Goal: Transaction & Acquisition: Purchase product/service

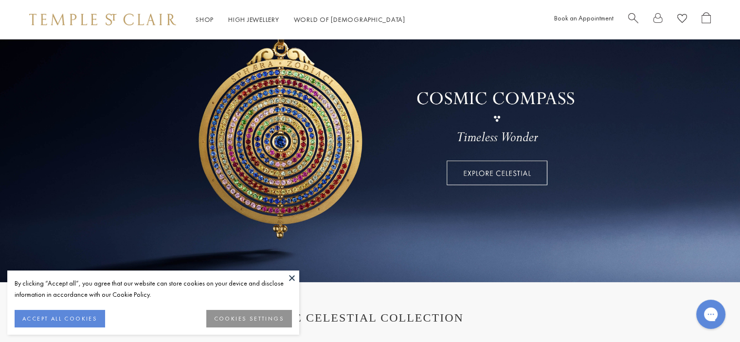
scroll to position [97, 0]
click at [287, 275] on button at bounding box center [292, 277] width 15 height 15
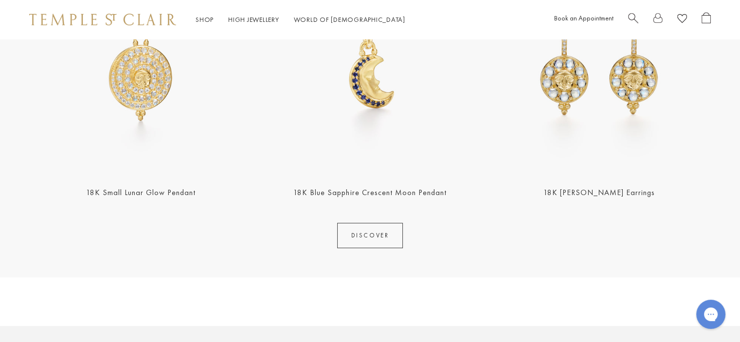
scroll to position [389, 0]
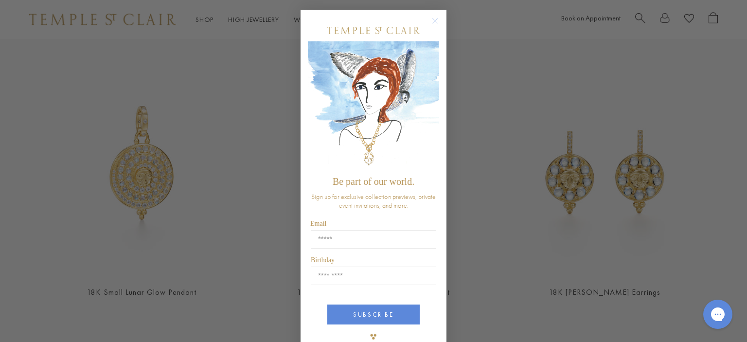
click at [432, 23] on circle "Close dialog" at bounding box center [435, 21] width 12 height 12
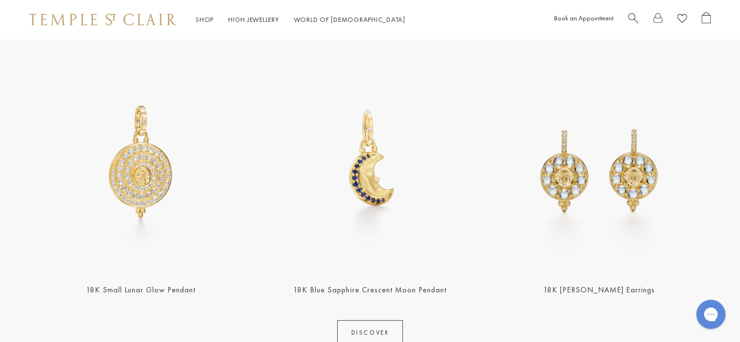
click at [375, 186] on img at bounding box center [369, 161] width 223 height 223
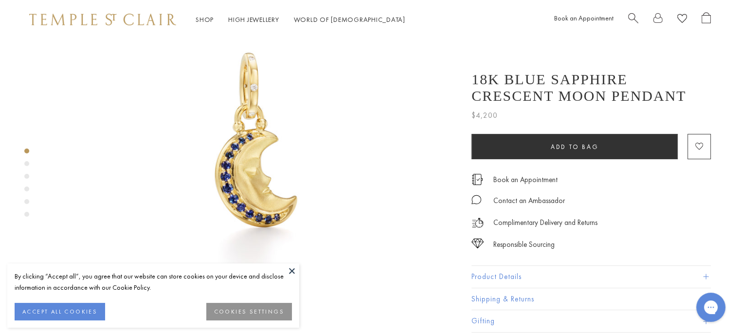
click at [294, 272] on button at bounding box center [292, 270] width 15 height 15
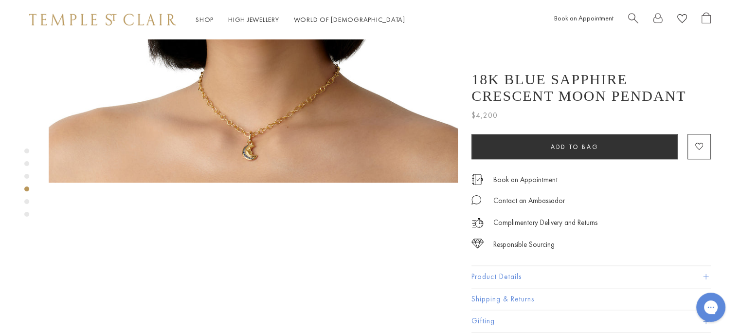
scroll to position [1119, 0]
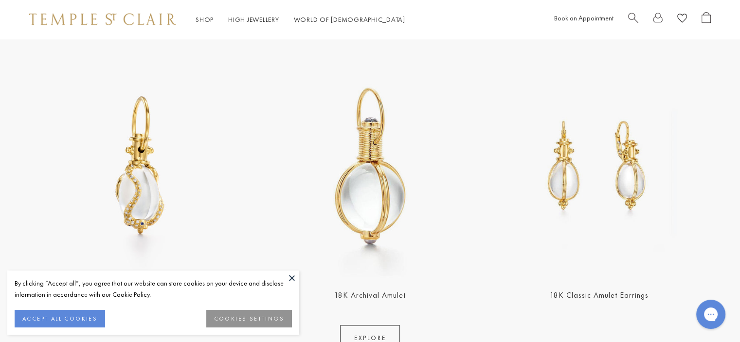
scroll to position [2043, 0]
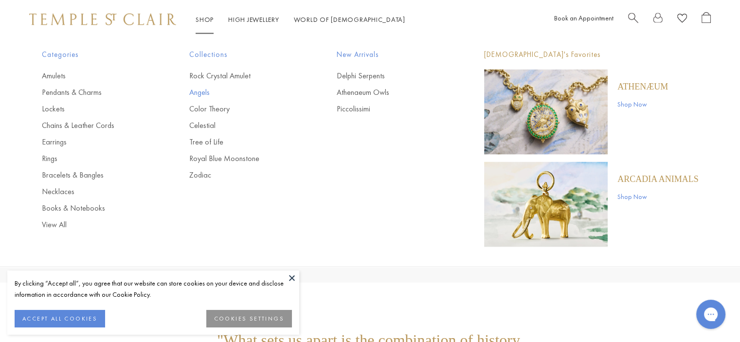
click at [210, 95] on link "Angels" at bounding box center [243, 92] width 108 height 11
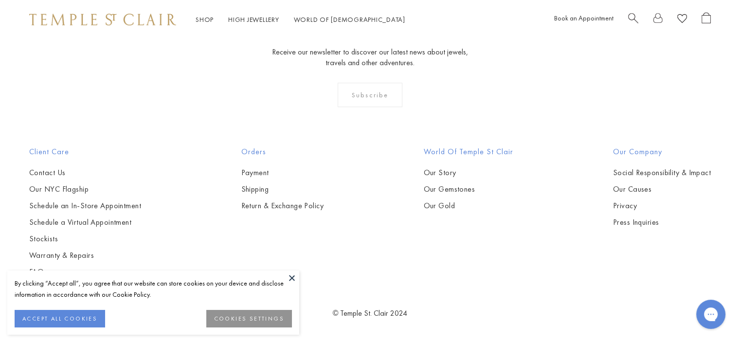
scroll to position [1119, 0]
click at [0, 0] on img at bounding box center [0, 0] width 0 height 0
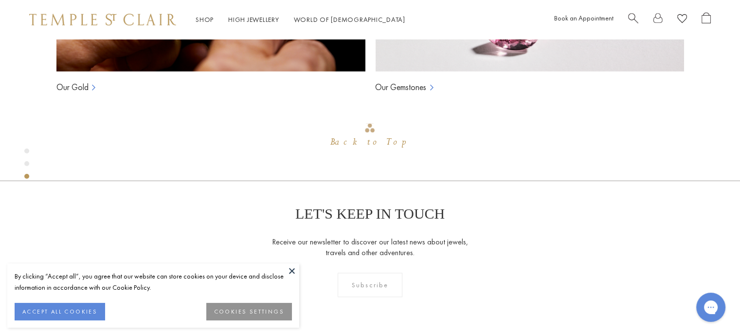
scroll to position [811, 0]
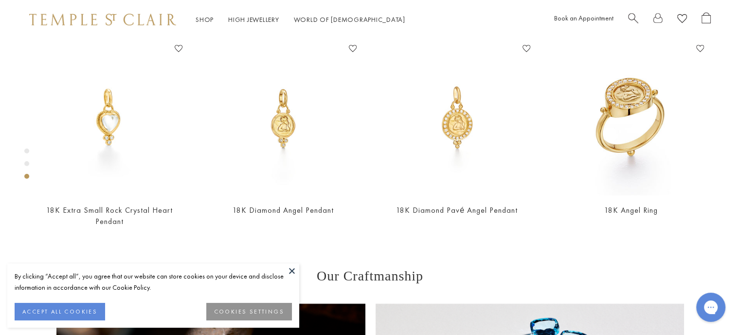
scroll to position [714, 0]
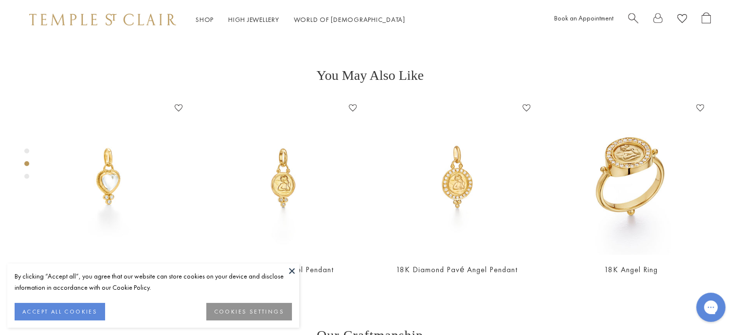
scroll to position [617, 0]
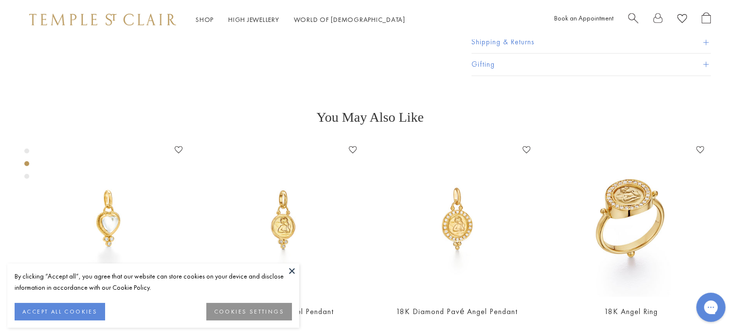
drag, startPoint x: 496, startPoint y: 169, endPoint x: 474, endPoint y: 171, distance: 22.0
type input "****"
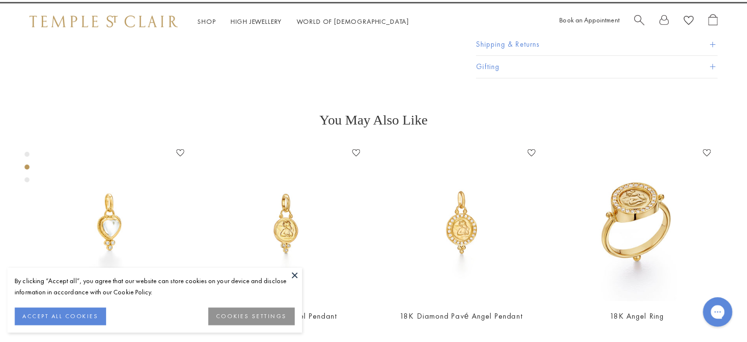
scroll to position [625, 0]
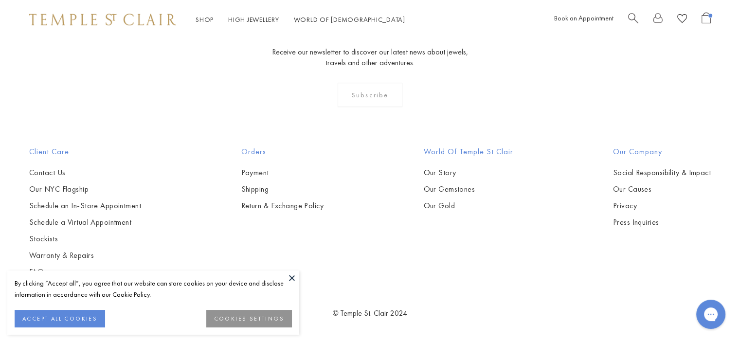
click at [0, 0] on img at bounding box center [0, 0] width 0 height 0
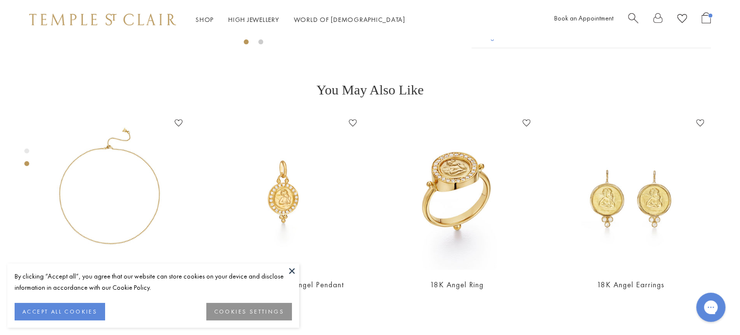
scroll to position [376, 0]
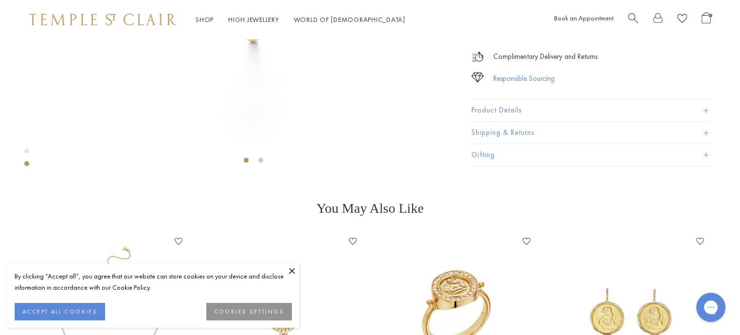
scroll to position [331, 0]
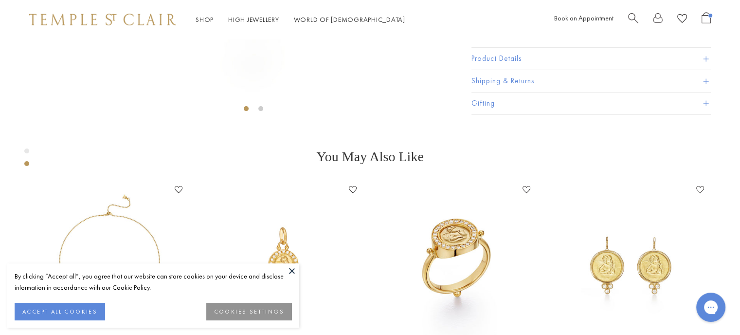
click at [511, 70] on button "Product Details" at bounding box center [590, 59] width 239 height 22
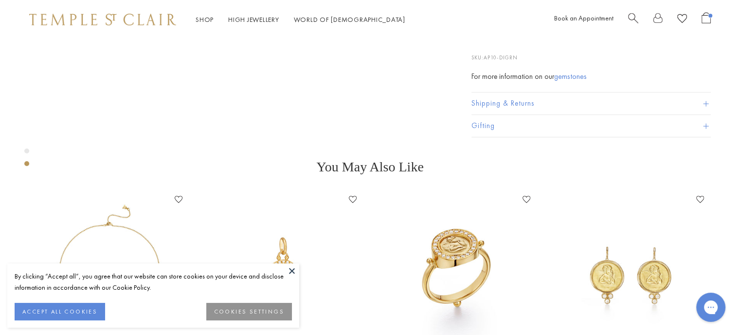
scroll to position [428, 0]
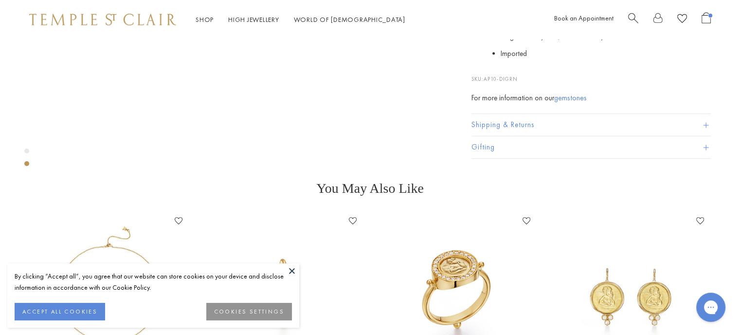
click at [288, 268] on button at bounding box center [292, 270] width 15 height 15
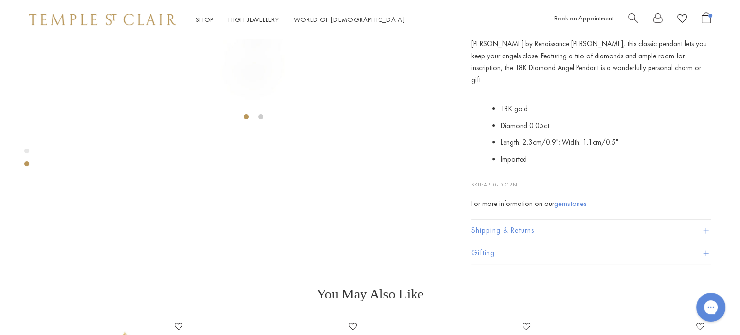
scroll to position [379, 0]
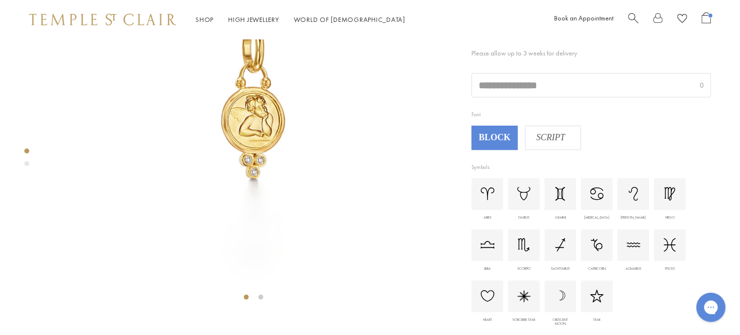
scroll to position [136, 0]
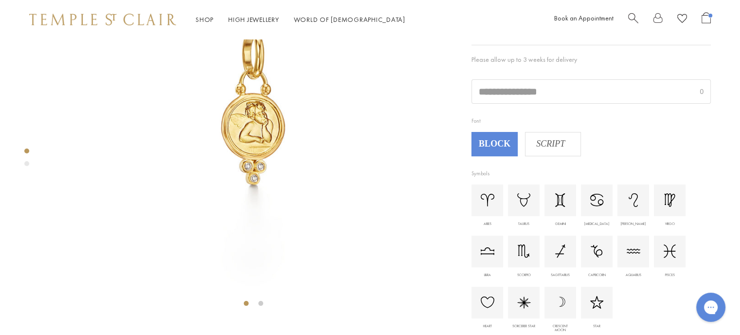
click at [527, 100] on input "text" at bounding box center [591, 91] width 238 height 23
click at [543, 151] on span "SCRIPT" at bounding box center [550, 144] width 50 height 15
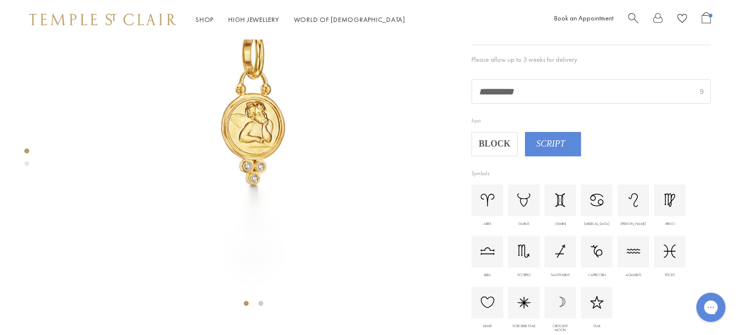
click at [549, 100] on input "*********" at bounding box center [591, 91] width 238 height 23
type input "*"
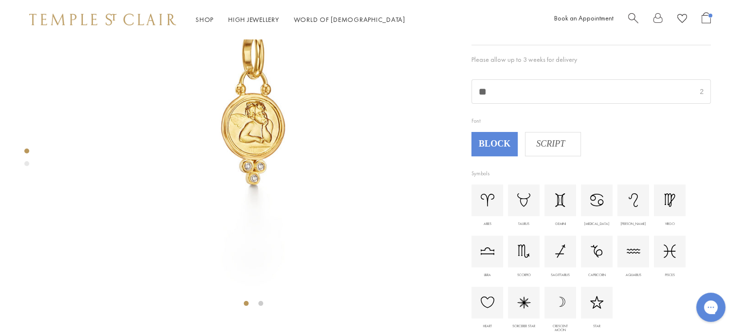
type input "*"
click at [545, 139] on span "SCRIPT" at bounding box center [550, 144] width 50 height 15
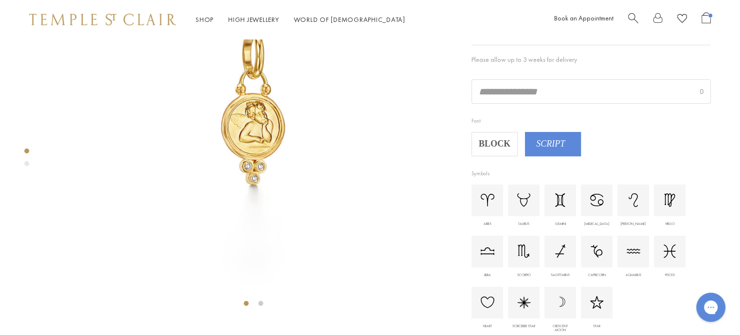
click at [527, 84] on input "text" at bounding box center [591, 91] width 238 height 23
type input "*"
type input "**********"
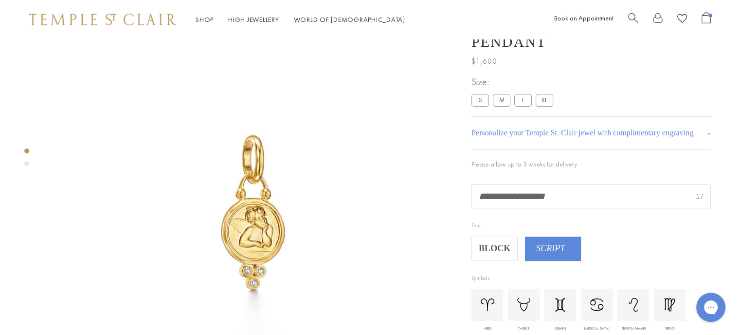
scroll to position [49, 0]
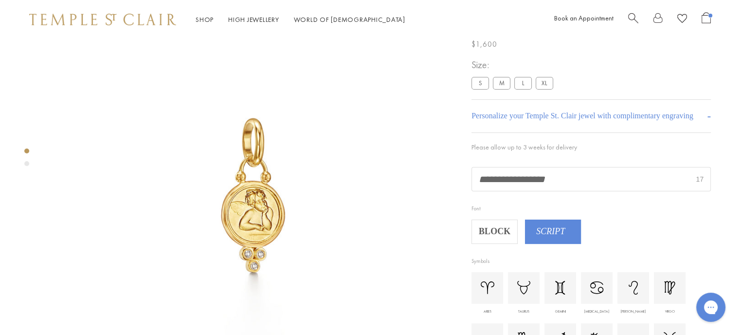
click at [27, 160] on div "Product gallery navigation" at bounding box center [26, 160] width 5 height 28
click at [27, 165] on div "Product gallery navigation" at bounding box center [26, 163] width 5 height 5
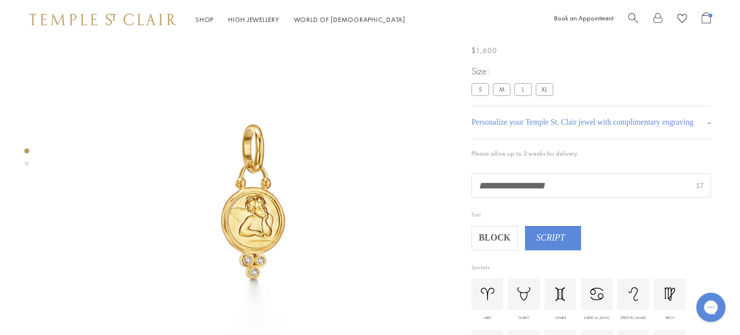
scroll to position [0, 0]
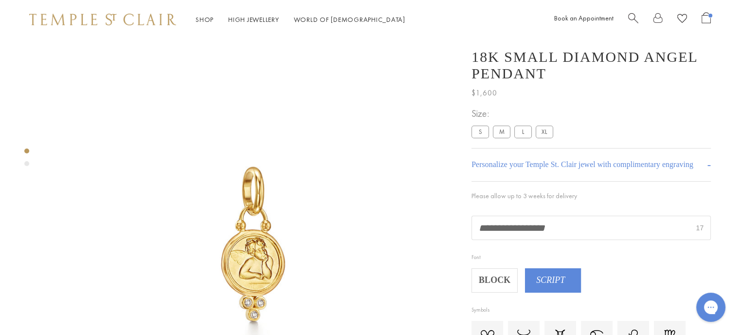
click at [595, 165] on h4 "Personalize your Temple St. Clair jewel with complimentary engraving" at bounding box center [582, 165] width 222 height 12
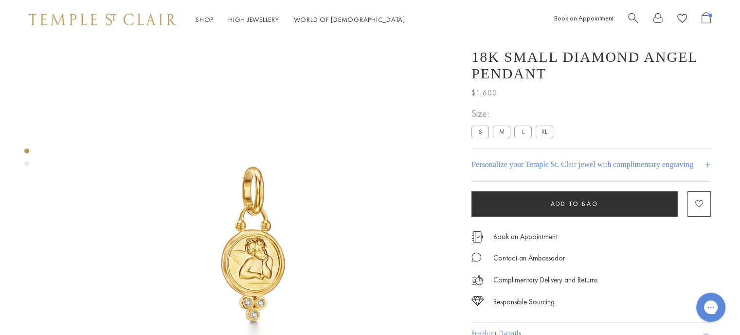
click at [590, 170] on h4 "Personalize your Temple St. Clair jewel with complimentary engraving" at bounding box center [582, 165] width 222 height 12
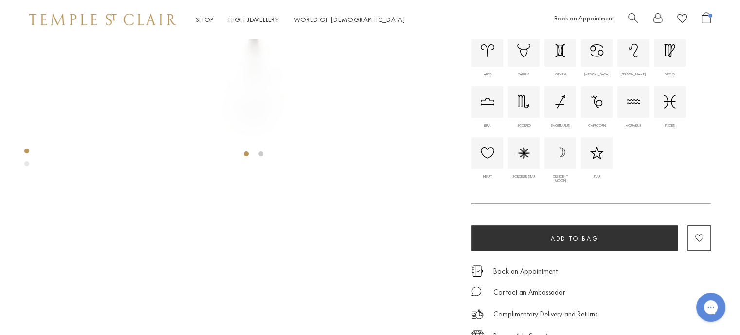
scroll to position [42, 0]
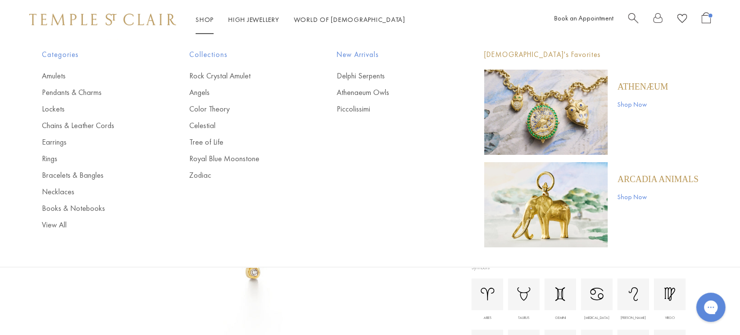
click at [212, 25] on li "Shop Shop Categories Amulets Pendants & Charms Lockets Chains & Leather Cords E…" at bounding box center [205, 20] width 18 height 12
click at [650, 193] on link "Shop Now" at bounding box center [657, 196] width 81 height 11
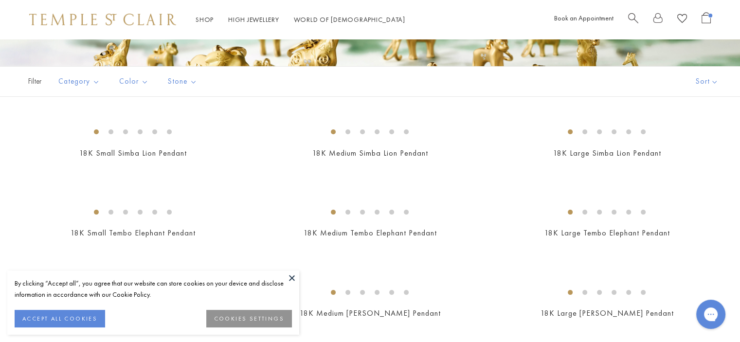
scroll to position [195, 0]
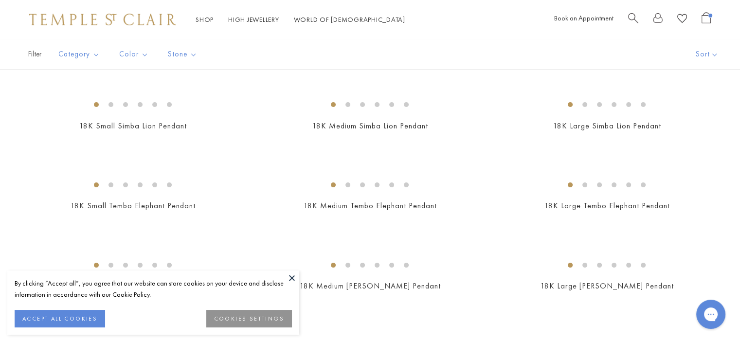
click at [288, 274] on button at bounding box center [292, 277] width 15 height 15
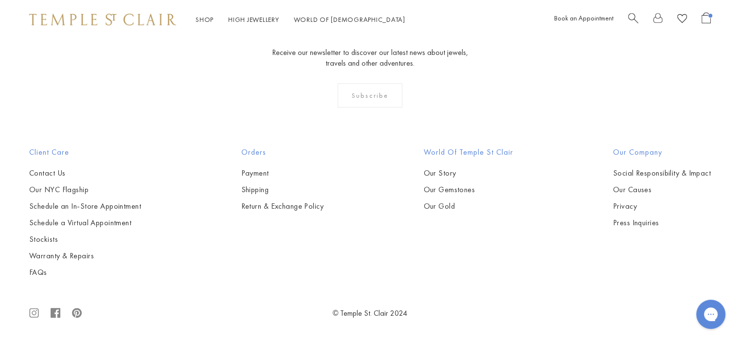
scroll to position [1119, 0]
drag, startPoint x: 638, startPoint y: 28, endPoint x: 635, endPoint y: 16, distance: 12.0
click at [637, 25] on div "Shop Shop Categories Amulets Pendants & Charms Lockets Chains & Leather Cords E…" at bounding box center [370, 19] width 740 height 39
click at [634, 16] on span "Search" at bounding box center [633, 17] width 10 height 10
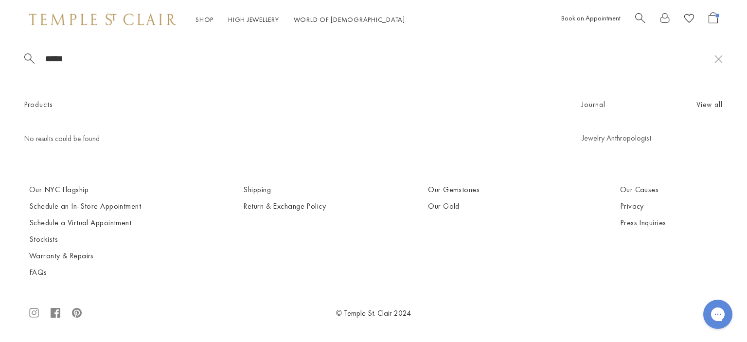
type input "*****"
click at [193, 23] on div "Shop Shop Categories Amulets Pendants & Charms Lockets Chains & Leather Cords E…" at bounding box center [228, 20] width 398 height 12
click at [201, 18] on link "Shop Shop" at bounding box center [205, 19] width 18 height 9
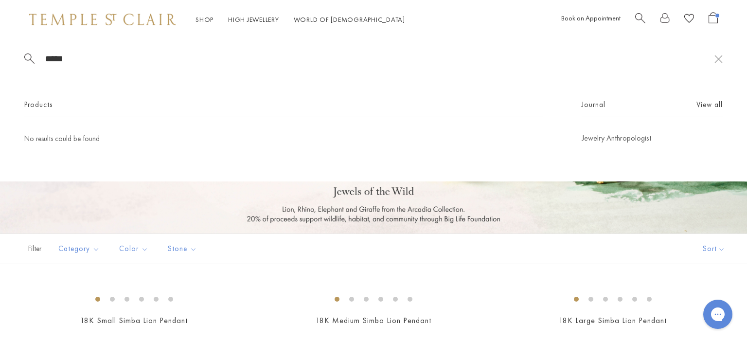
click at [201, 17] on link "Shop Shop" at bounding box center [205, 19] width 18 height 9
click at [204, 18] on link "Shop Shop" at bounding box center [205, 19] width 18 height 9
click at [97, 50] on div "***** Products No results could be found Journal View all Jewelry Anthropologist" at bounding box center [373, 110] width 747 height 143
drag, startPoint x: 78, startPoint y: 66, endPoint x: 58, endPoint y: 36, distance: 35.6
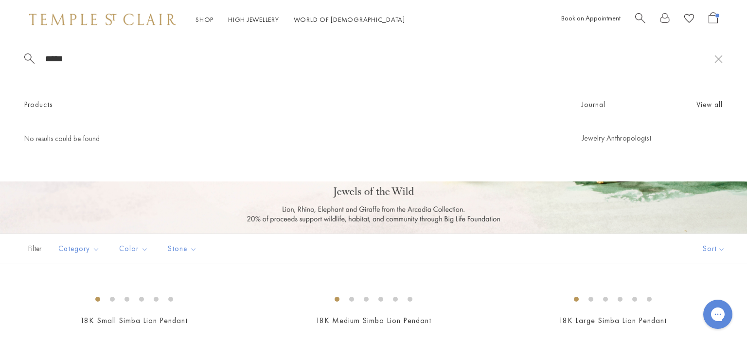
click at [78, 68] on div "***** Products No results could be found Journal View all Jewelry Anthropologist" at bounding box center [373, 110] width 747 height 143
click at [717, 56] on button at bounding box center [719, 58] width 8 height 9
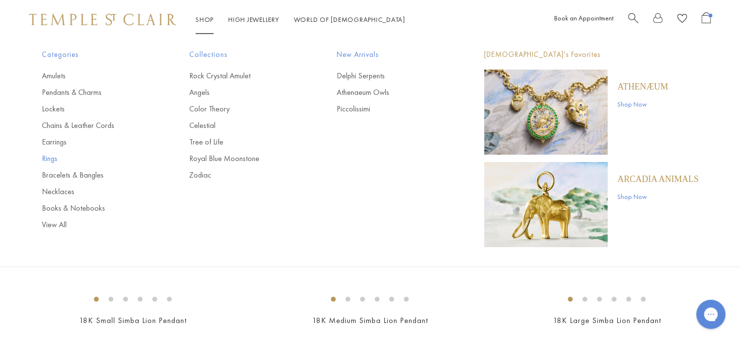
click at [54, 156] on link "Rings" at bounding box center [96, 158] width 108 height 11
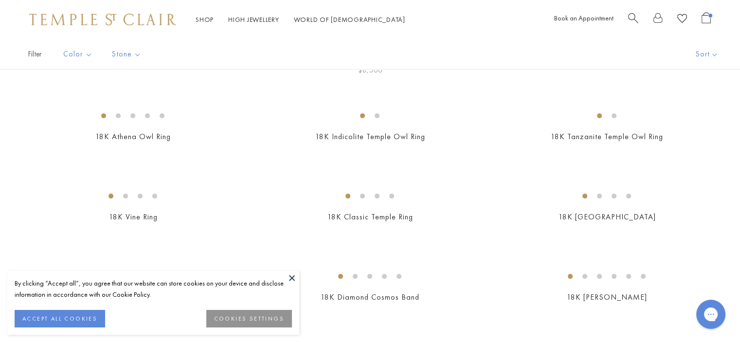
scroll to position [146, 0]
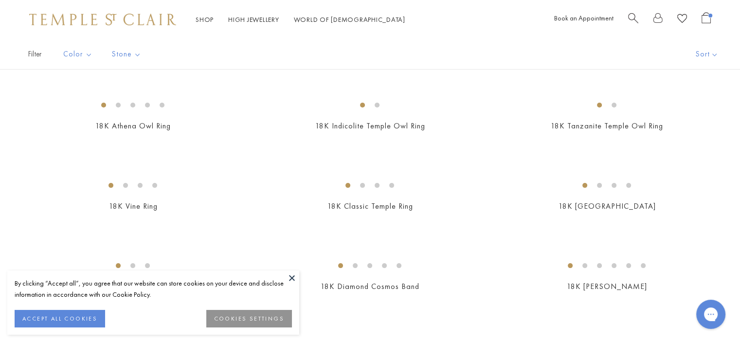
click at [289, 277] on button at bounding box center [292, 277] width 15 height 15
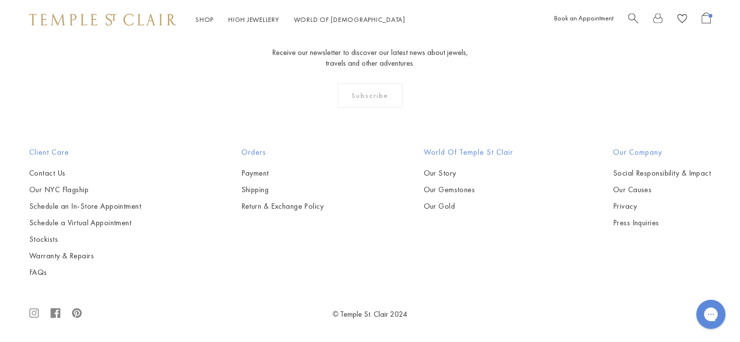
scroll to position [4572, 0]
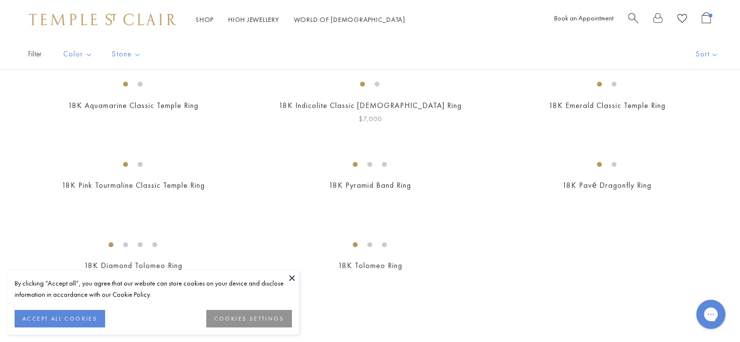
scroll to position [97, 0]
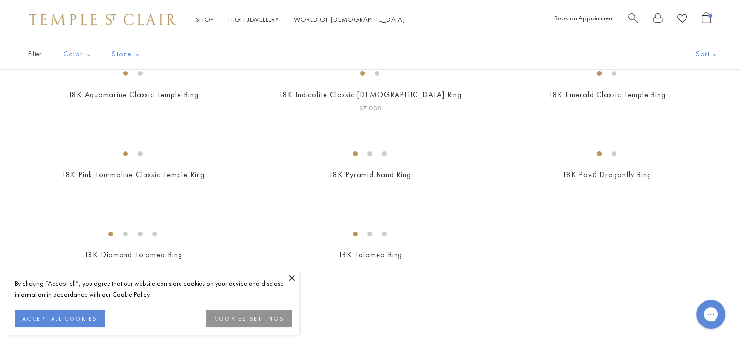
click at [288, 281] on button at bounding box center [292, 277] width 15 height 15
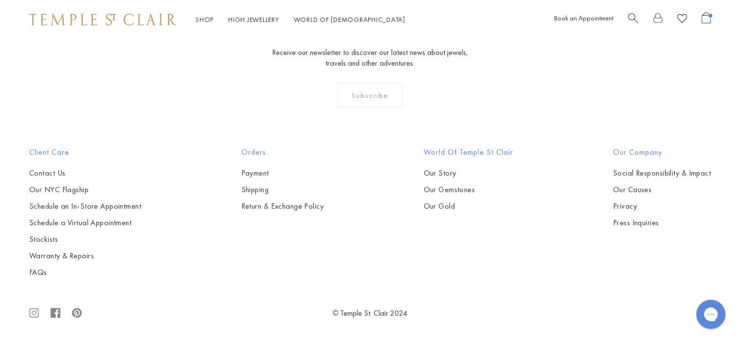
scroll to position [1008, 0]
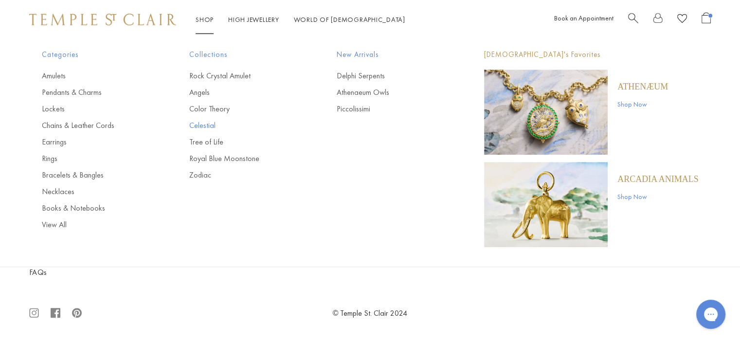
click at [214, 125] on link "Celestial" at bounding box center [243, 125] width 108 height 11
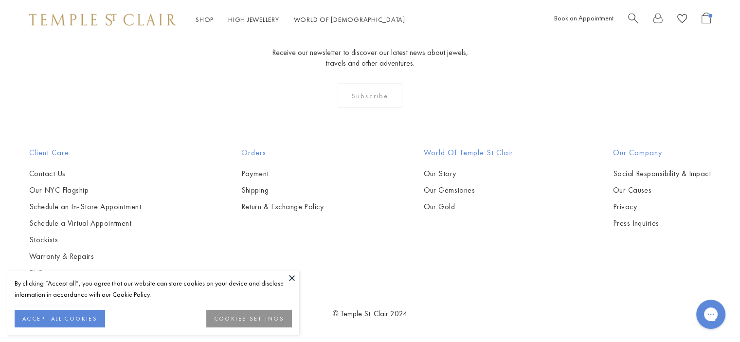
scroll to position [1946, 0]
click at [287, 283] on button at bounding box center [292, 277] width 15 height 15
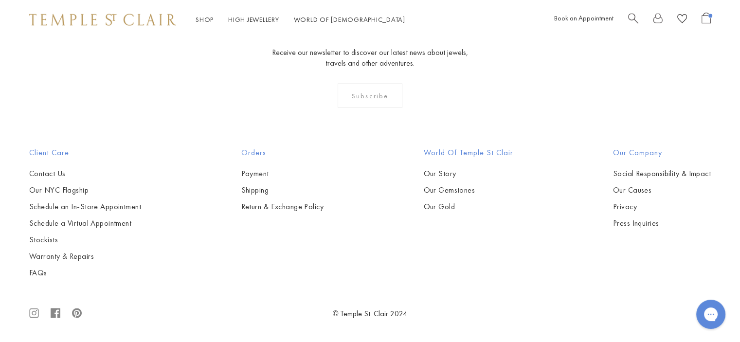
scroll to position [4815, 0]
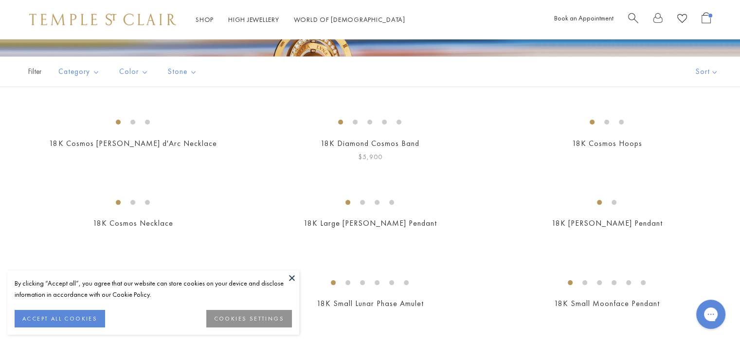
scroll to position [195, 0]
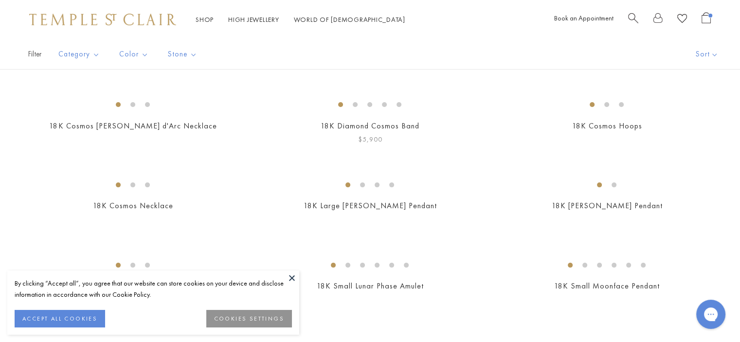
click at [0, 0] on img at bounding box center [0, 0] width 0 height 0
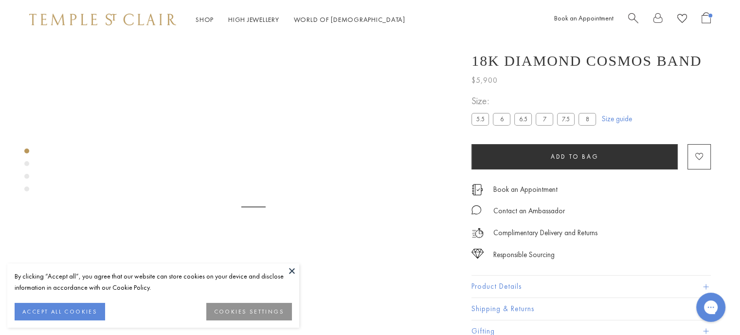
scroll to position [39, 0]
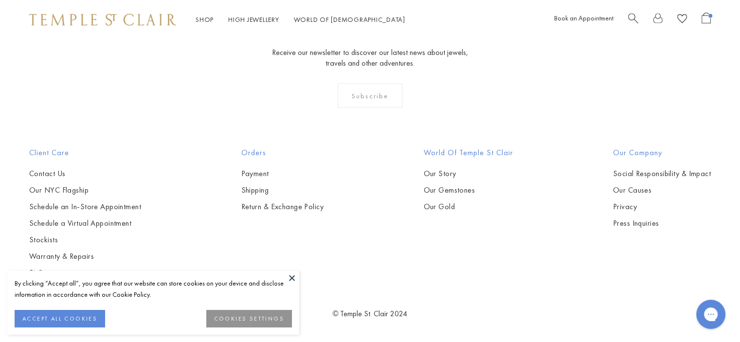
scroll to position [4740, 0]
